Goal: Task Accomplishment & Management: Manage account settings

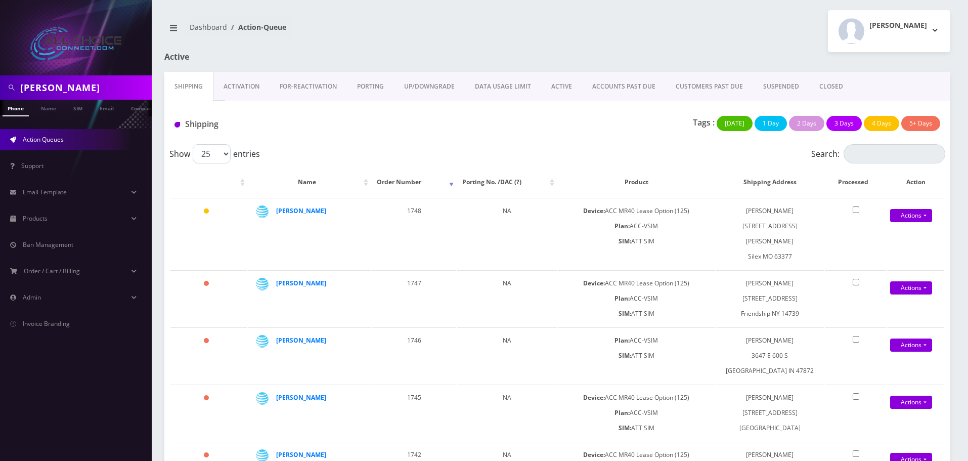
click at [550, 89] on link "ACTIVE" at bounding box center [561, 86] width 41 height 29
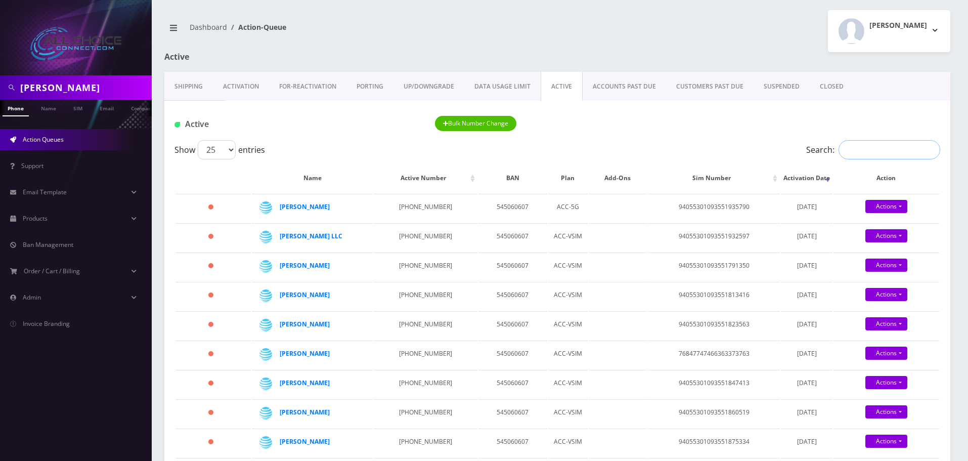
click at [845, 148] on input "Search:" at bounding box center [889, 149] width 102 height 19
paste input "[PERSON_NAME]"
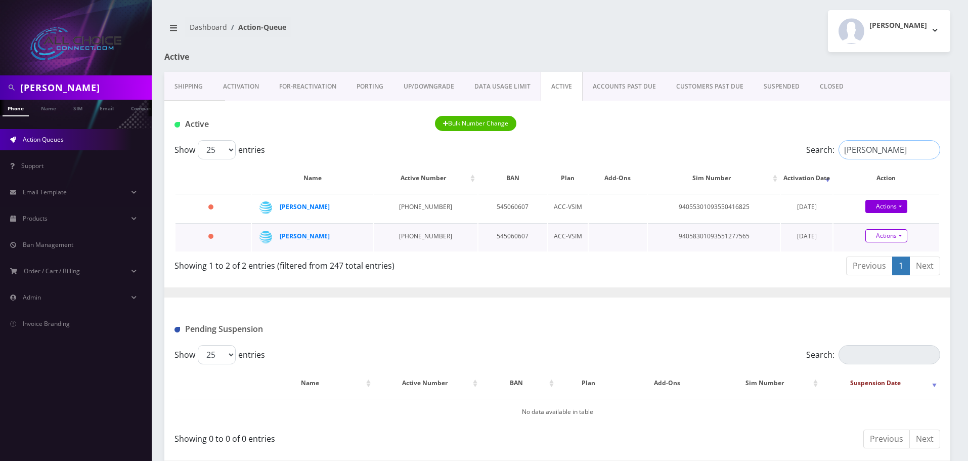
type input "[PERSON_NAME]"
click at [891, 237] on link "Actions" at bounding box center [886, 235] width 42 height 13
click at [876, 252] on link "Close" at bounding box center [895, 254] width 106 height 15
type input "[DATE]"
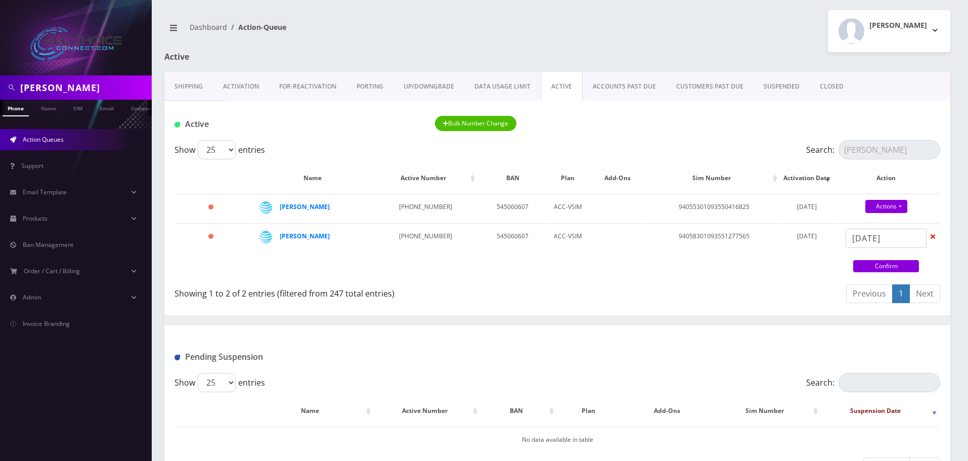
click at [876, 260] on link "Confirm" at bounding box center [886, 266] width 66 height 12
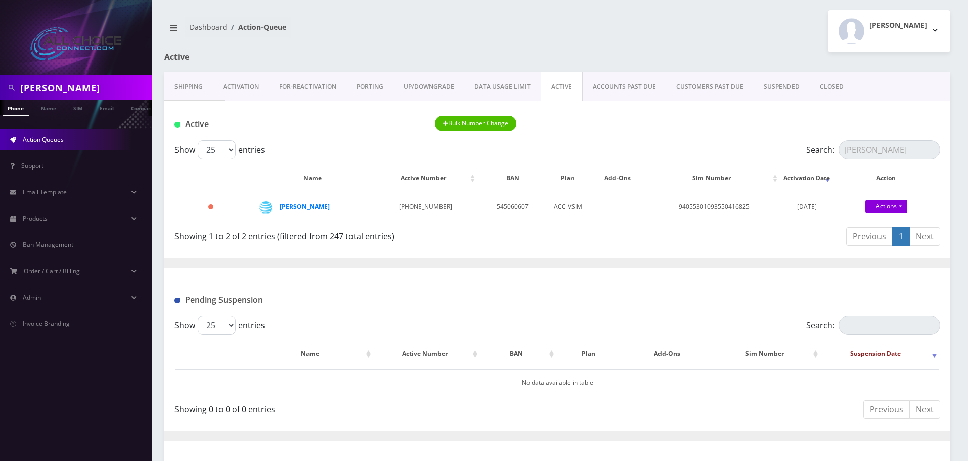
click at [827, 86] on link "CLOSED" at bounding box center [831, 86] width 44 height 29
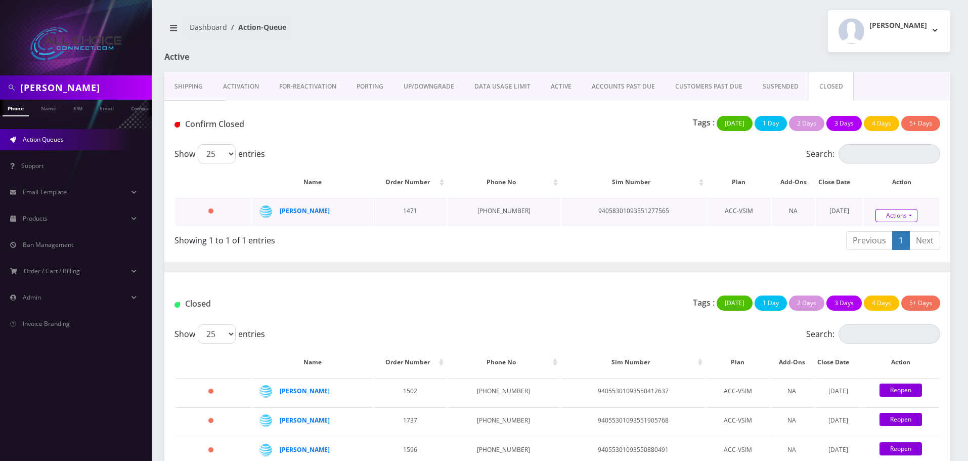
click at [886, 211] on link "Actions" at bounding box center [896, 215] width 42 height 13
click at [880, 185] on link "Confirm" at bounding box center [912, 187] width 81 height 13
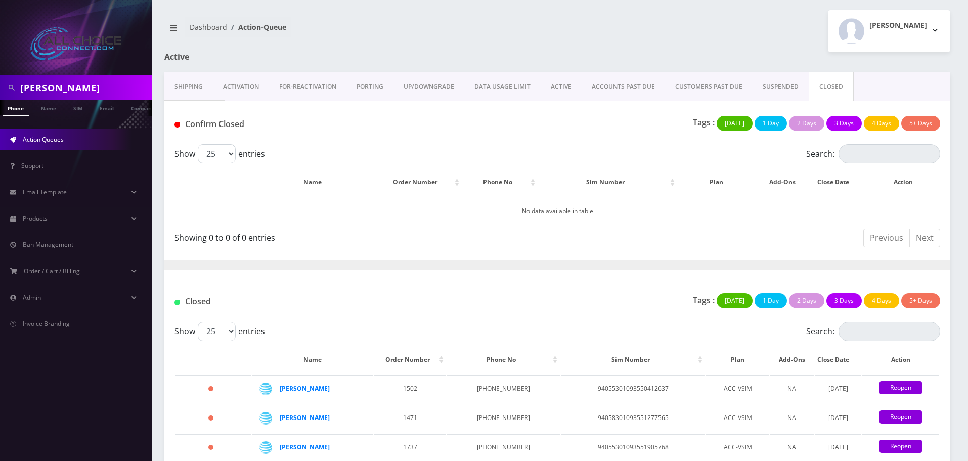
click at [819, 91] on link "CLOSED" at bounding box center [830, 86] width 45 height 29
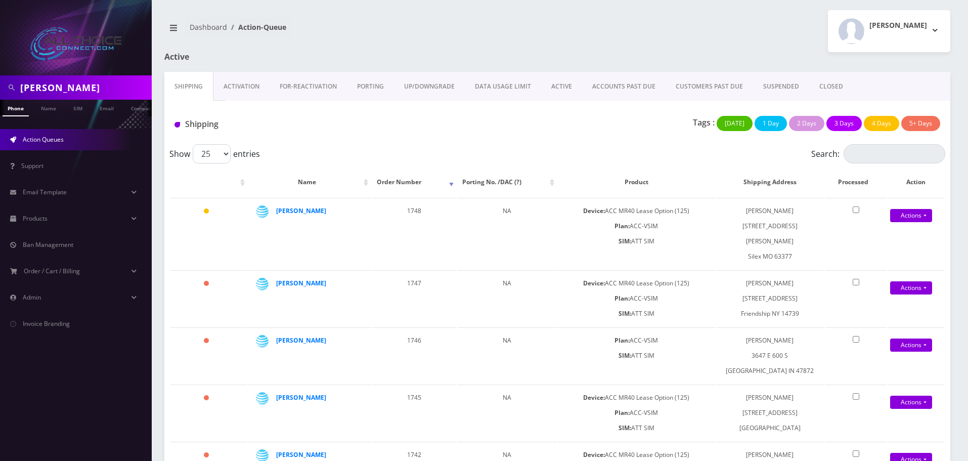
click at [29, 84] on input "Clinton" at bounding box center [84, 87] width 129 height 19
paste input "Keega"
type input "[PERSON_NAME]"
click at [54, 112] on link "Name" at bounding box center [48, 108] width 25 height 17
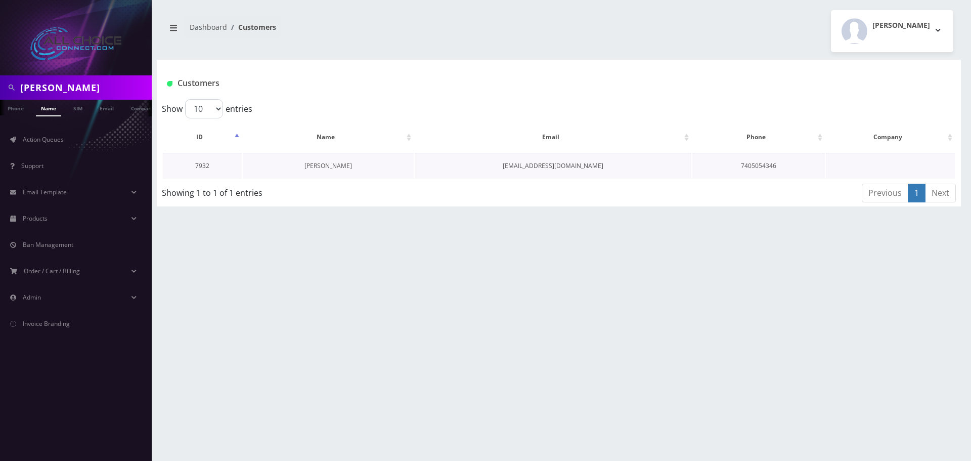
click at [327, 162] on link "[PERSON_NAME]" at bounding box center [328, 165] width 48 height 9
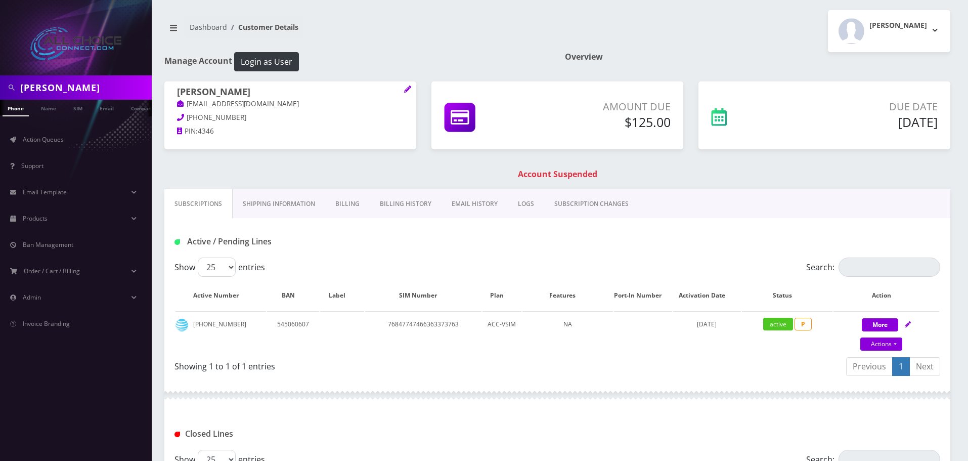
click at [352, 201] on link "Billing" at bounding box center [347, 203] width 44 height 29
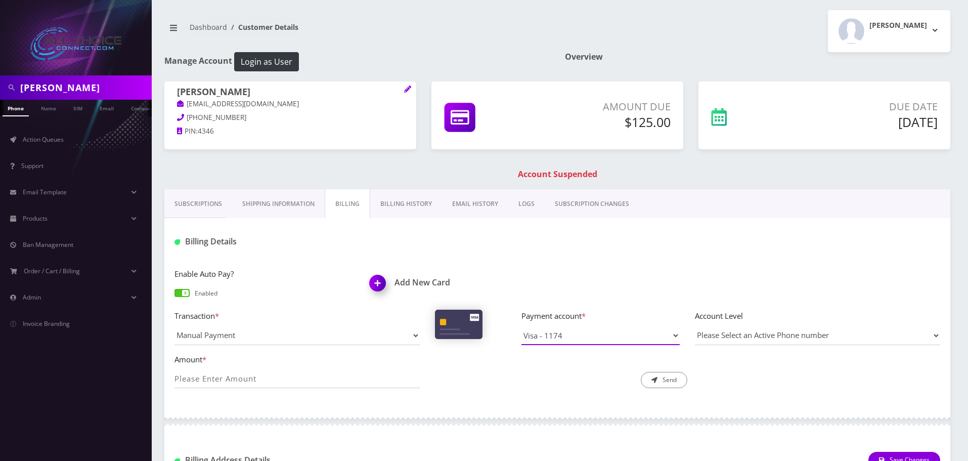
click at [587, 340] on select "Visa - 1174" at bounding box center [600, 335] width 158 height 19
click at [577, 280] on div "Enable Auto Pay? Enabled Add New Card" at bounding box center [557, 288] width 781 height 42
click at [549, 168] on div "[PERSON_NAME] [EMAIL_ADDRESS][DOMAIN_NAME] [PHONE_NUMBER] PIN: 4346 Amount Due …" at bounding box center [557, 135] width 801 height 108
click at [552, 176] on h1 "Account Suspended" at bounding box center [557, 174] width 781 height 10
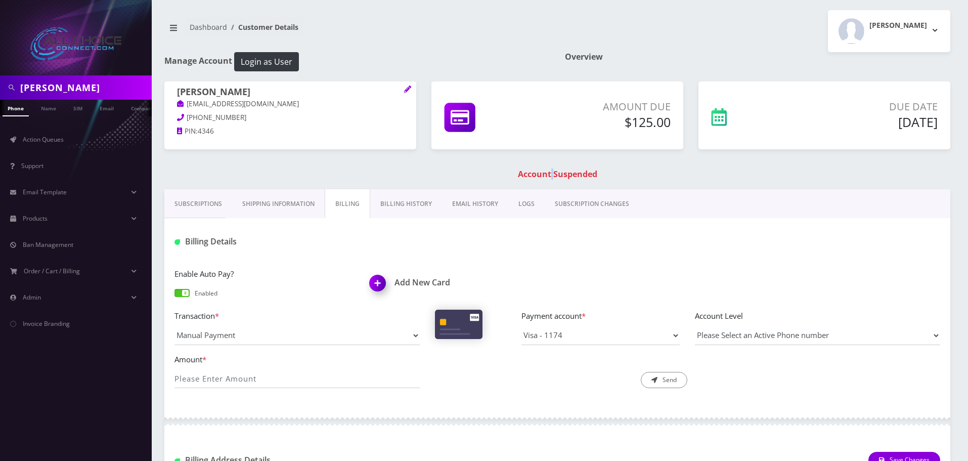
click at [552, 176] on h1 "Account Suspended" at bounding box center [557, 174] width 781 height 10
